Goal: Information Seeking & Learning: Learn about a topic

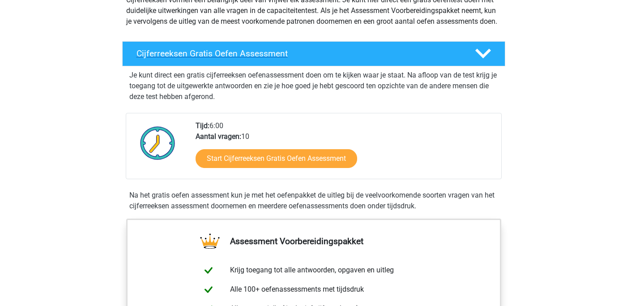
scroll to position [118, 0]
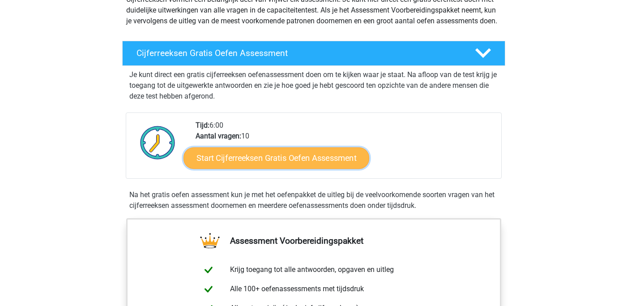
click at [229, 168] on link "Start Cijferreeksen Gratis Oefen Assessment" at bounding box center [276, 157] width 186 height 21
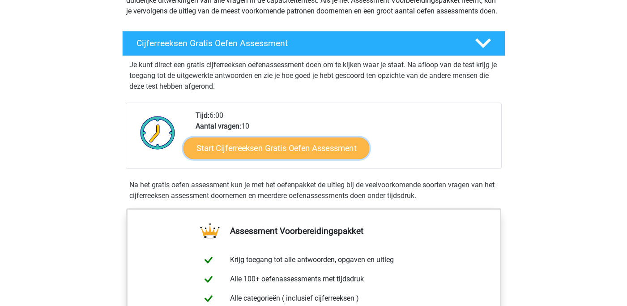
scroll to position [129, 0]
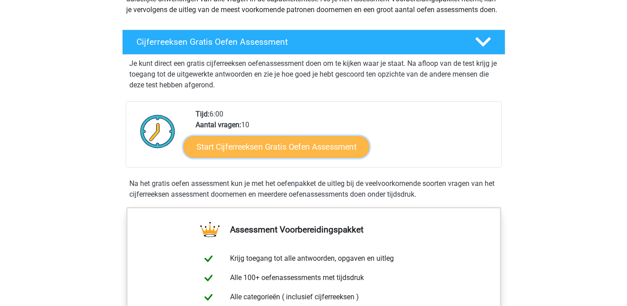
click at [273, 156] on link "Start Cijferreeksen Gratis Oefen Assessment" at bounding box center [276, 146] width 186 height 21
click at [272, 157] on link "Start Cijferreeksen Gratis Oefen Assessment" at bounding box center [276, 146] width 186 height 21
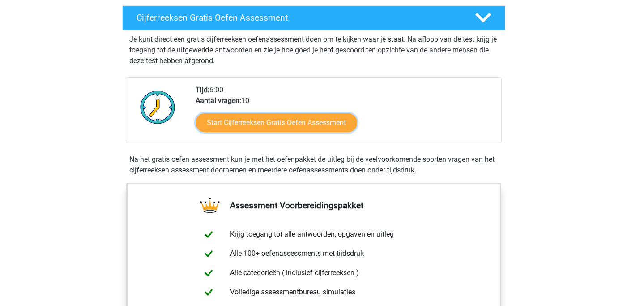
scroll to position [154, 0]
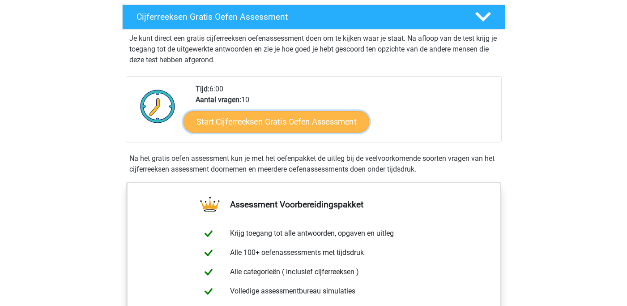
click at [278, 132] on link "Start Cijferreeksen Gratis Oefen Assessment" at bounding box center [276, 121] width 186 height 21
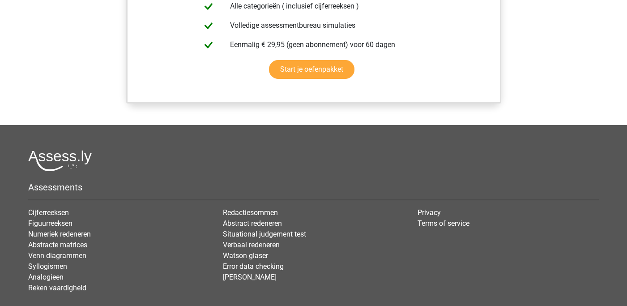
scroll to position [753, 0]
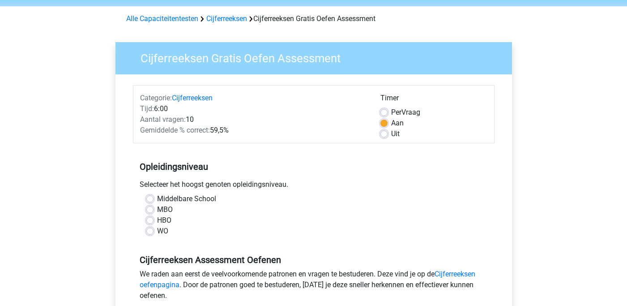
scroll to position [33, 0]
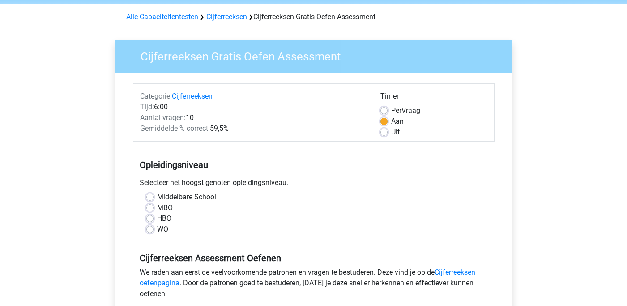
click at [157, 231] on label "WO" at bounding box center [162, 229] width 11 height 11
click at [149, 231] on input "WO" at bounding box center [149, 228] width 7 height 9
radio input "true"
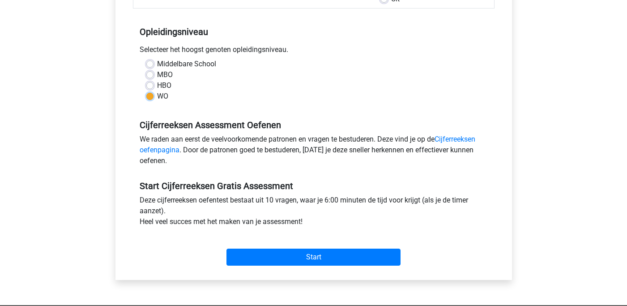
scroll to position [182, 0]
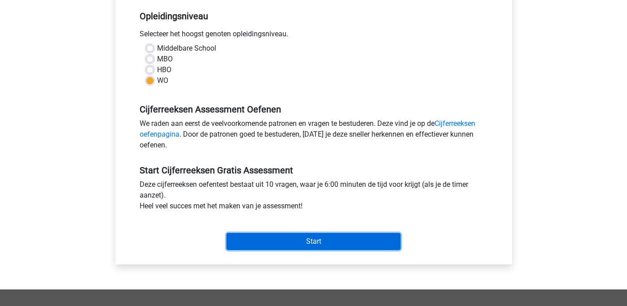
click at [267, 241] on input "Start" at bounding box center [313, 241] width 174 height 17
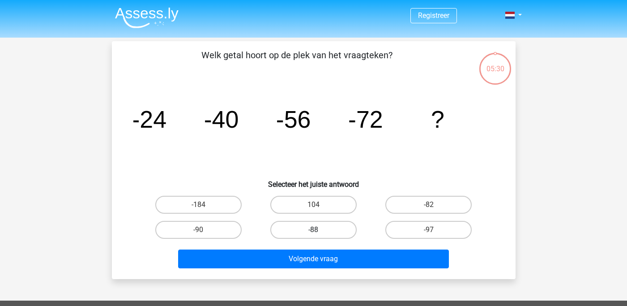
click at [309, 232] on label "-88" at bounding box center [313, 230] width 86 height 18
click at [313, 232] on input "-88" at bounding box center [316, 233] width 6 height 6
radio input "true"
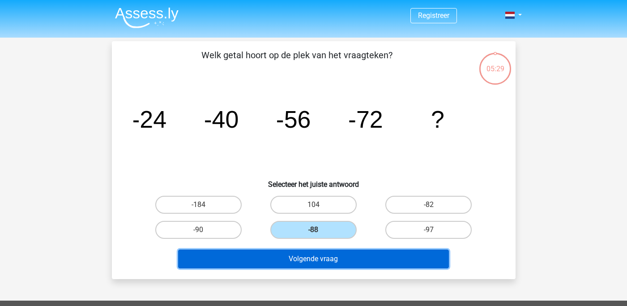
click at [308, 259] on button "Volgende vraag" at bounding box center [313, 258] width 271 height 19
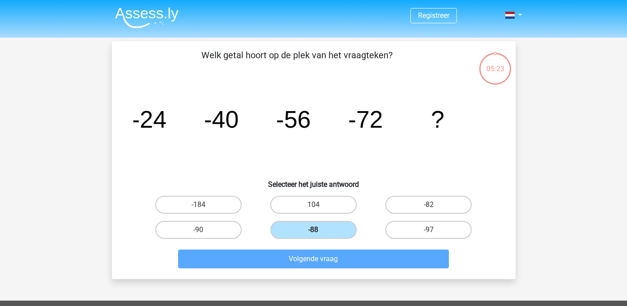
click at [328, 227] on label "-88" at bounding box center [313, 230] width 86 height 18
click at [319, 230] on input "-88" at bounding box center [316, 233] width 6 height 6
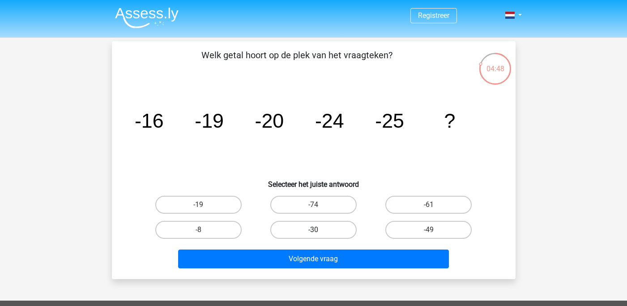
click at [306, 229] on label "-30" at bounding box center [313, 230] width 86 height 18
click at [313, 230] on input "-30" at bounding box center [316, 233] width 6 height 6
radio input "true"
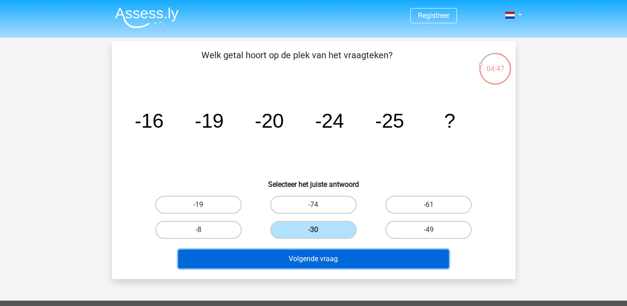
click at [300, 260] on button "Volgende vraag" at bounding box center [313, 258] width 271 height 19
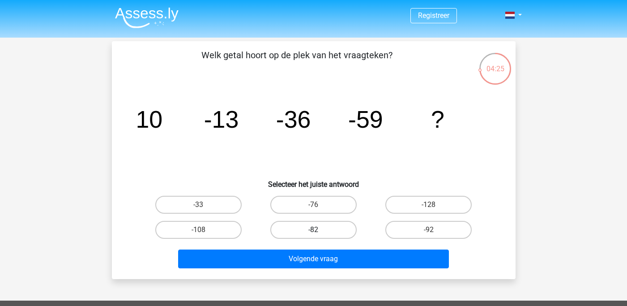
click at [330, 228] on label "-82" at bounding box center [313, 230] width 86 height 18
click at [319, 230] on input "-82" at bounding box center [316, 233] width 6 height 6
radio input "true"
click at [404, 235] on label "-92" at bounding box center [428, 230] width 86 height 18
click at [429, 235] on input "-92" at bounding box center [432, 233] width 6 height 6
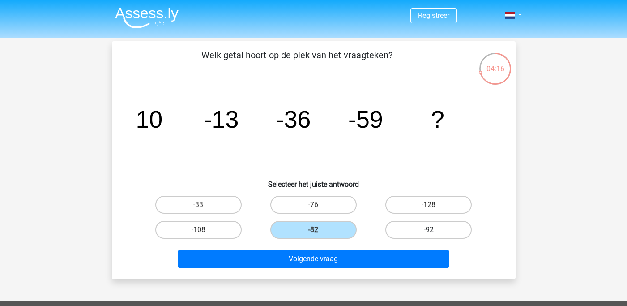
radio input "true"
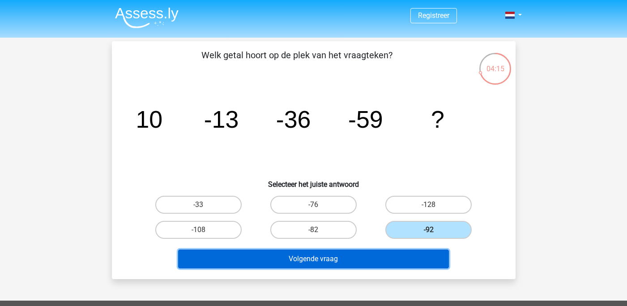
click at [382, 263] on button "Volgende vraag" at bounding box center [313, 258] width 271 height 19
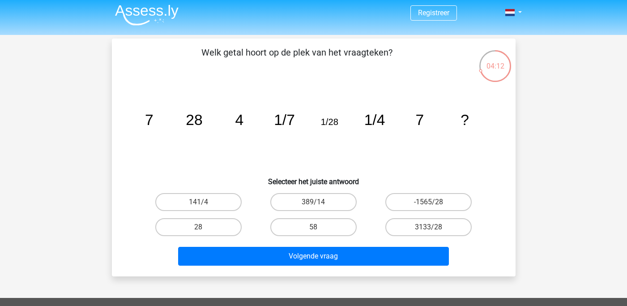
scroll to position [4, 0]
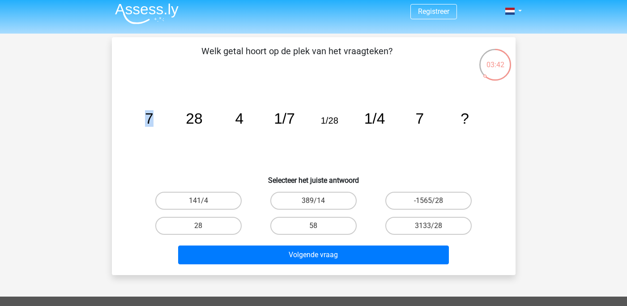
drag, startPoint x: 148, startPoint y: 119, endPoint x: 153, endPoint y: 120, distance: 4.5
click at [153, 121] on tspan "7" at bounding box center [149, 118] width 9 height 17
click at [153, 119] on tspan "7" at bounding box center [149, 118] width 9 height 17
click at [217, 228] on label "28" at bounding box center [198, 226] width 86 height 18
click at [204, 228] on input "28" at bounding box center [201, 229] width 6 height 6
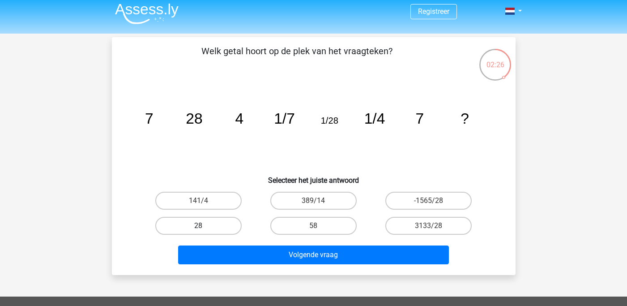
radio input "true"
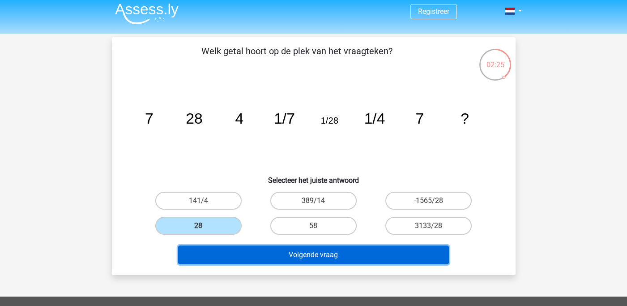
click at [237, 252] on button "Volgende vraag" at bounding box center [313, 254] width 271 height 19
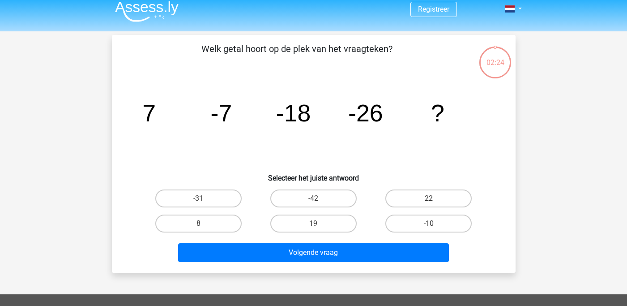
scroll to position [0, 0]
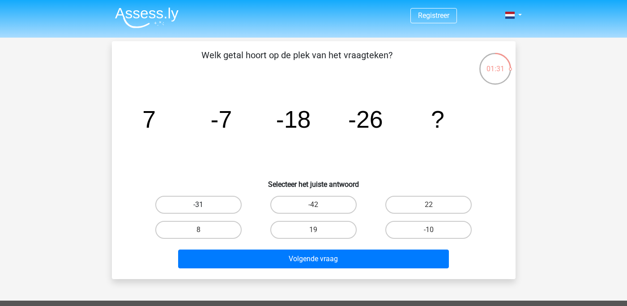
click at [219, 205] on label "-31" at bounding box center [198, 205] width 86 height 18
click at [204, 205] on input "-31" at bounding box center [201, 208] width 6 height 6
radio input "true"
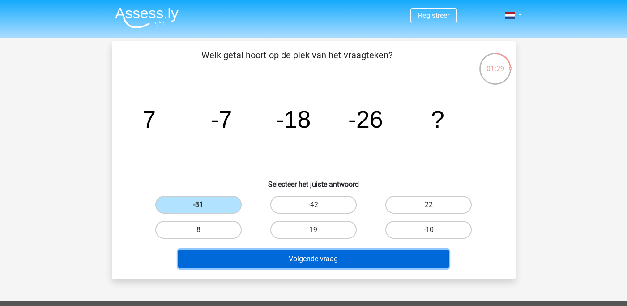
click at [260, 258] on button "Volgende vraag" at bounding box center [313, 258] width 271 height 19
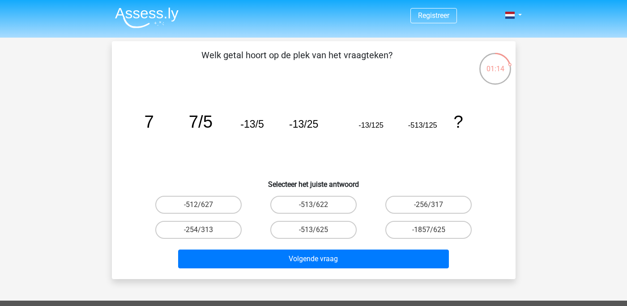
click at [231, 122] on icon "image/svg+xml 7 7/5 -13/5 -13/25 -13/125 -513/125 ?" at bounding box center [313, 127] width 361 height 90
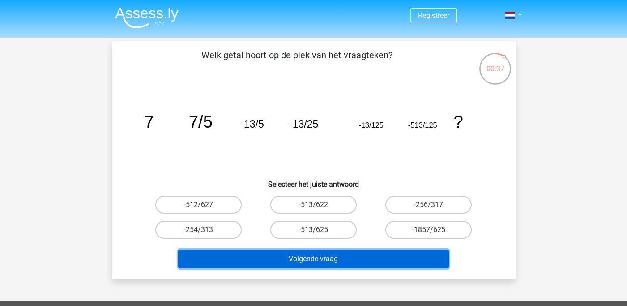
click at [249, 267] on button "Volgende vraag" at bounding box center [313, 258] width 271 height 19
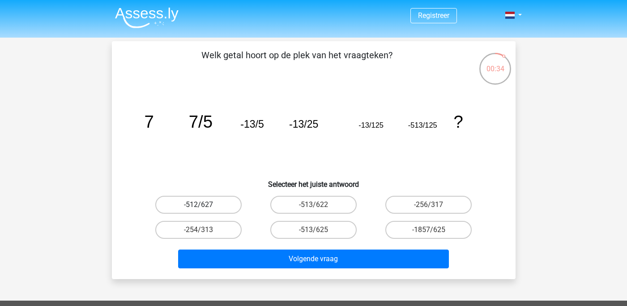
click at [221, 208] on label "-512/627" at bounding box center [198, 205] width 86 height 18
click at [204, 208] on input "-512/627" at bounding box center [201, 208] width 6 height 6
radio input "true"
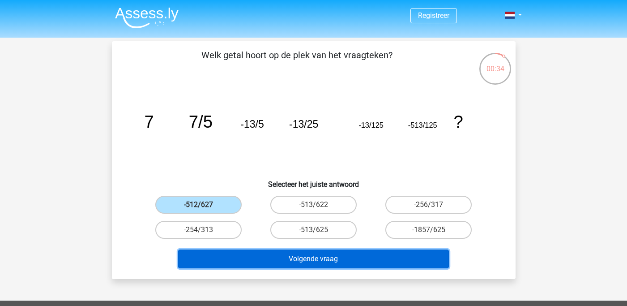
click at [252, 259] on button "Volgende vraag" at bounding box center [313, 258] width 271 height 19
click at [261, 260] on button "Volgende vraag" at bounding box center [313, 258] width 271 height 19
click at [276, 260] on button "Volgende vraag" at bounding box center [313, 258] width 271 height 19
click at [284, 256] on button "Volgende vraag" at bounding box center [313, 258] width 271 height 19
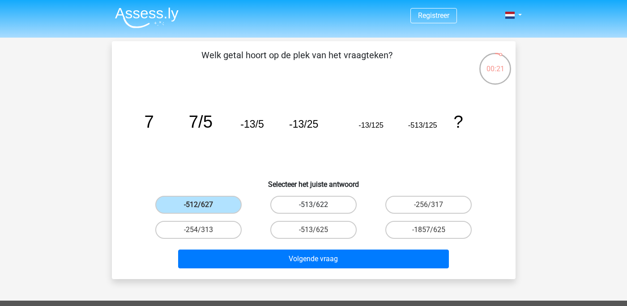
click at [297, 203] on label "-513/622" at bounding box center [313, 205] width 86 height 18
click at [313, 205] on input "-513/622" at bounding box center [316, 208] width 6 height 6
radio input "true"
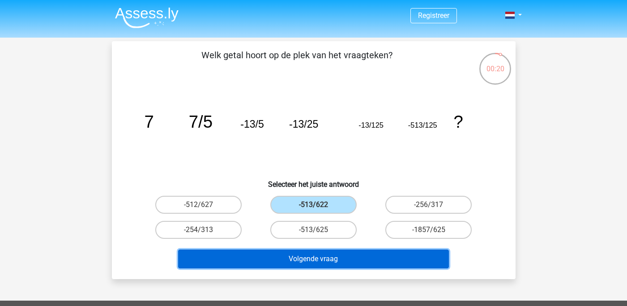
click at [293, 257] on button "Volgende vraag" at bounding box center [313, 258] width 271 height 19
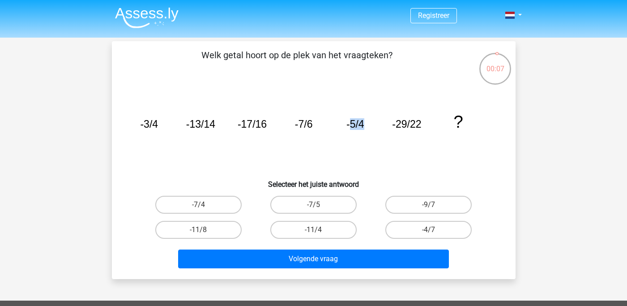
drag, startPoint x: 349, startPoint y: 127, endPoint x: 363, endPoint y: 127, distance: 14.8
click at [363, 127] on tspan "-5/4" at bounding box center [355, 124] width 18 height 12
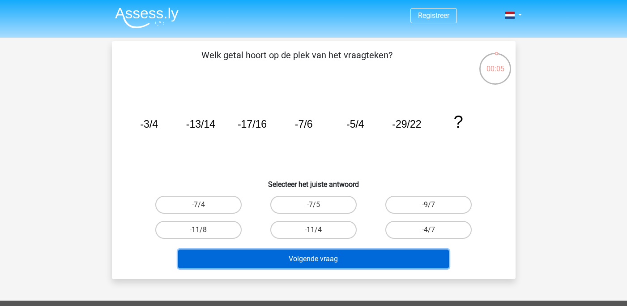
click at [281, 260] on button "Volgende vraag" at bounding box center [313, 258] width 271 height 19
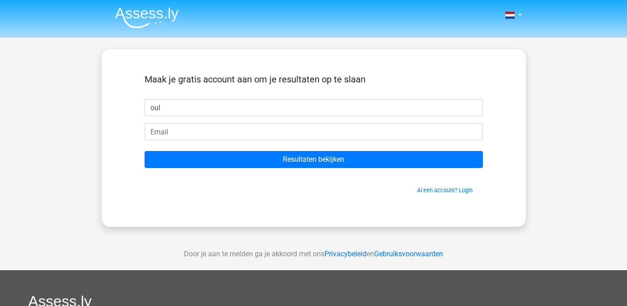
type input "Oulaya"
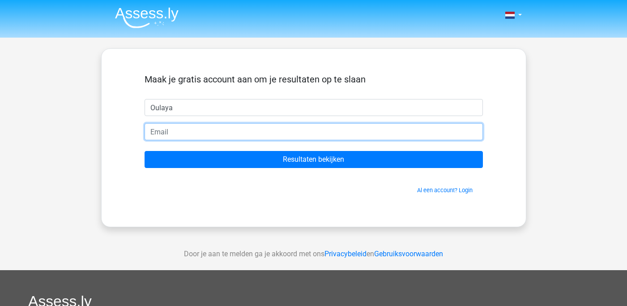
click at [226, 134] on input "email" at bounding box center [314, 131] width 338 height 17
type input "[EMAIL_ADDRESS][DOMAIN_NAME]"
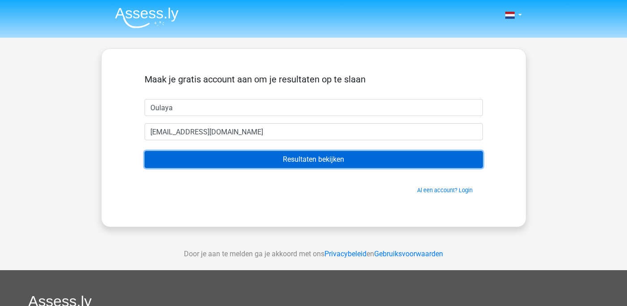
click at [239, 158] on input "Resultaten bekijken" at bounding box center [314, 159] width 338 height 17
